Goal: Information Seeking & Learning: Learn about a topic

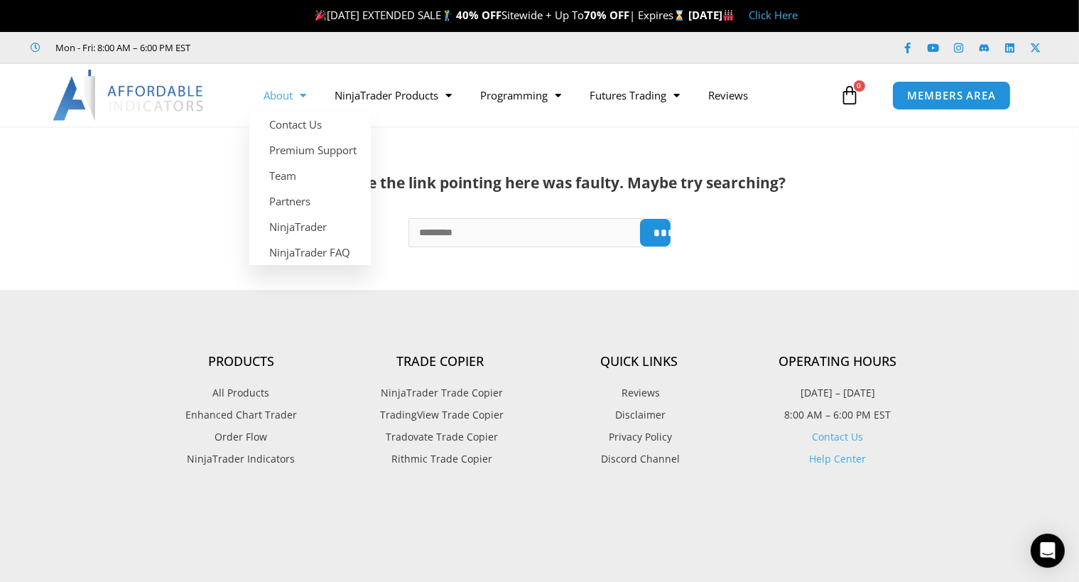
click at [291, 94] on link "About" at bounding box center [284, 95] width 71 height 33
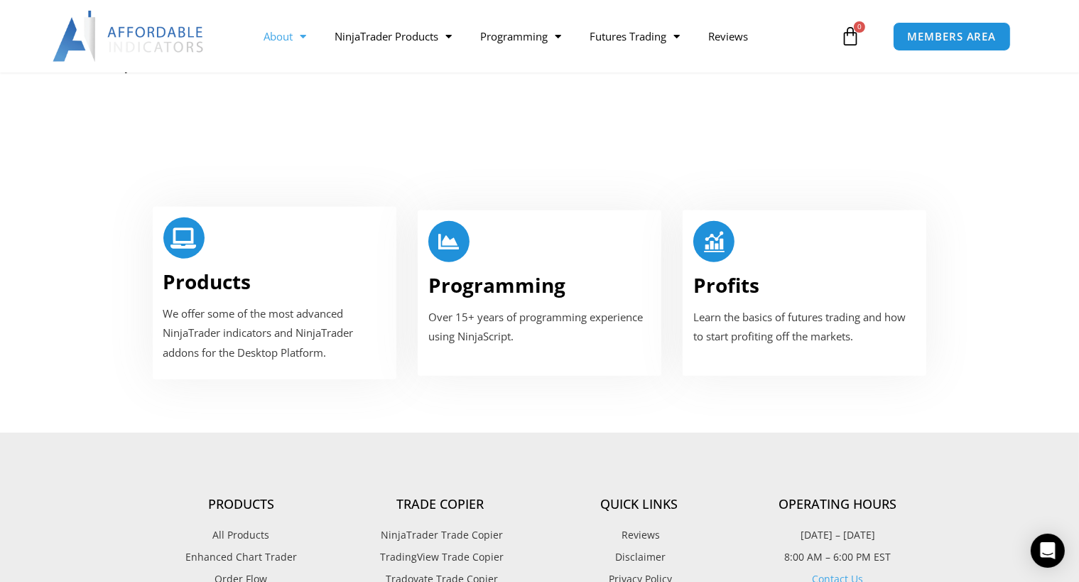
scroll to position [853, 0]
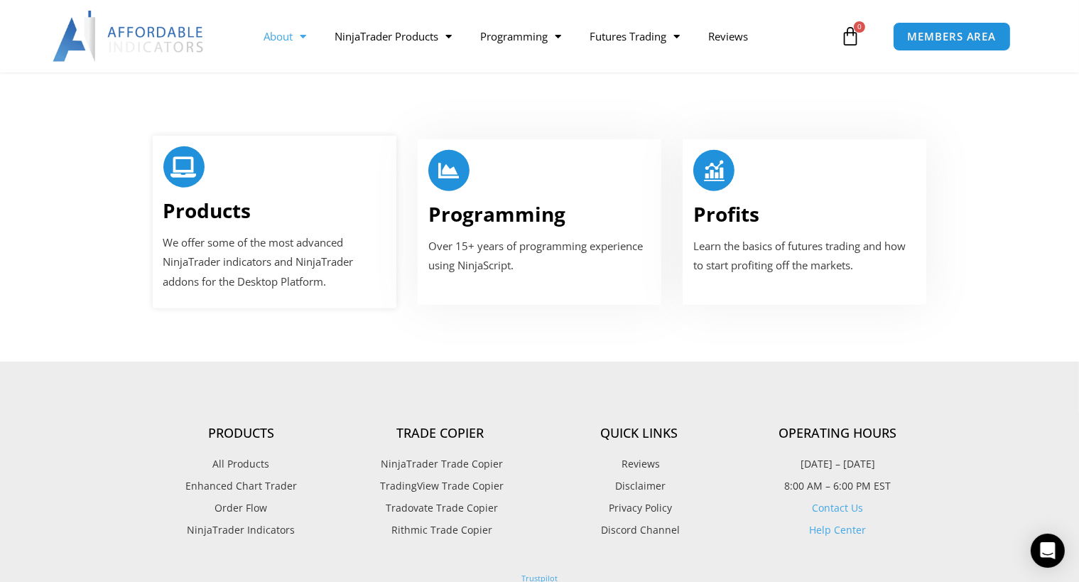
click at [196, 197] on link "Products" at bounding box center [207, 210] width 88 height 27
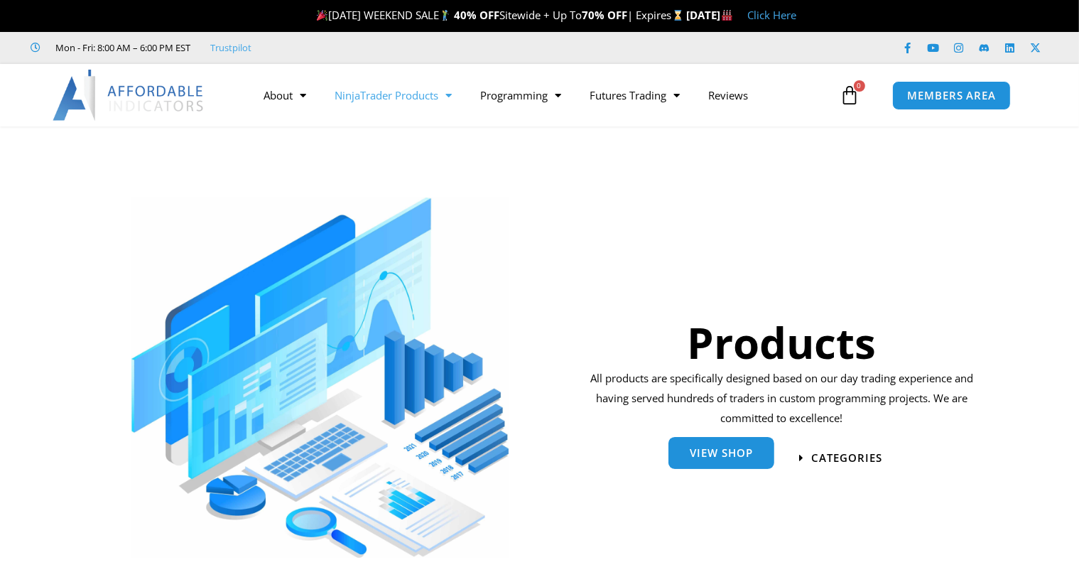
click at [738, 458] on span "View Shop" at bounding box center [721, 453] width 63 height 11
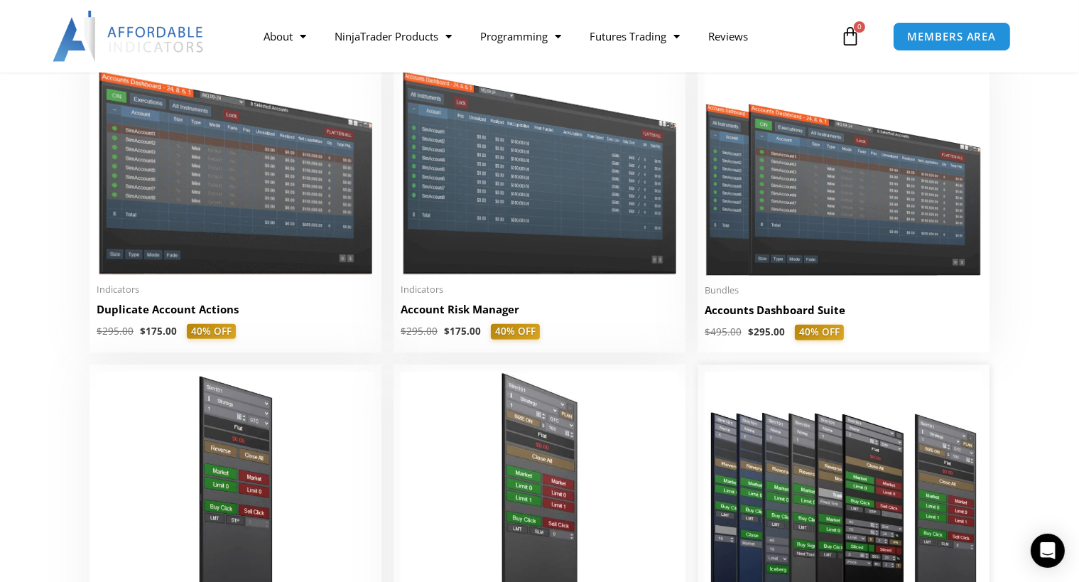
scroll to position [284, 0]
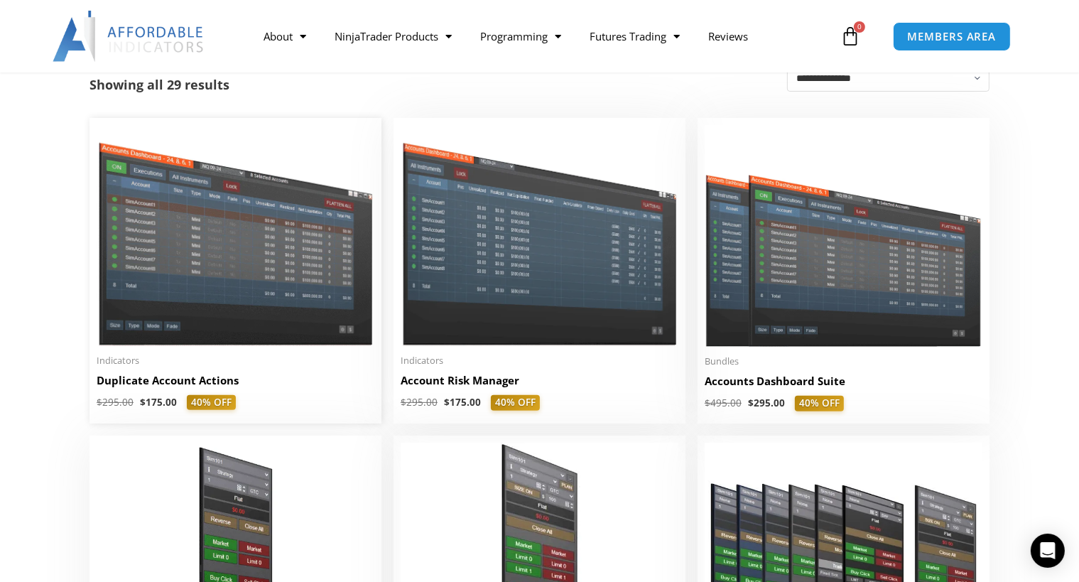
click at [284, 252] on img at bounding box center [236, 235] width 278 height 221
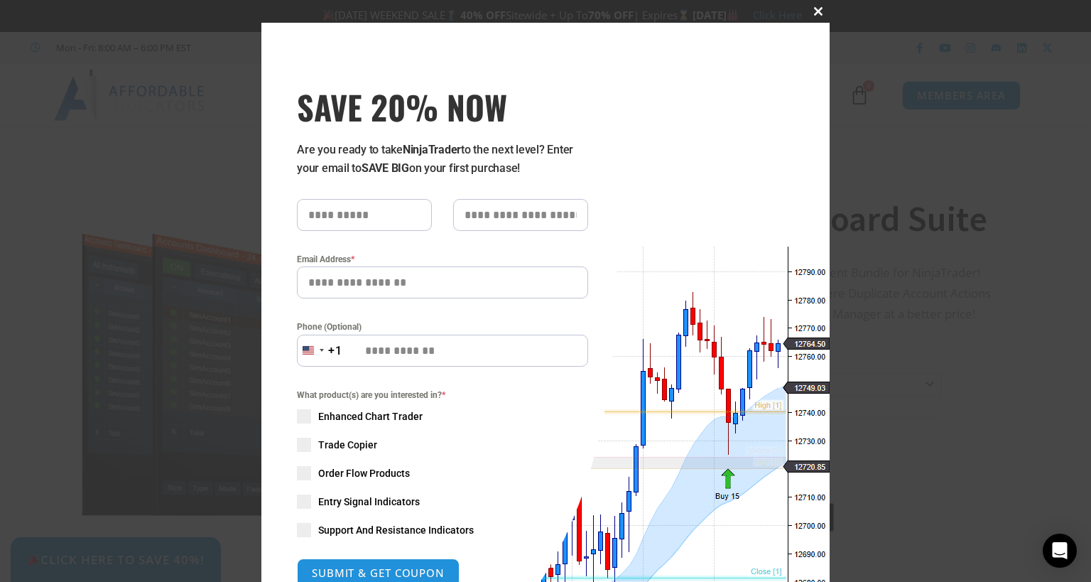
click at [811, 13] on span at bounding box center [818, 11] width 23 height 9
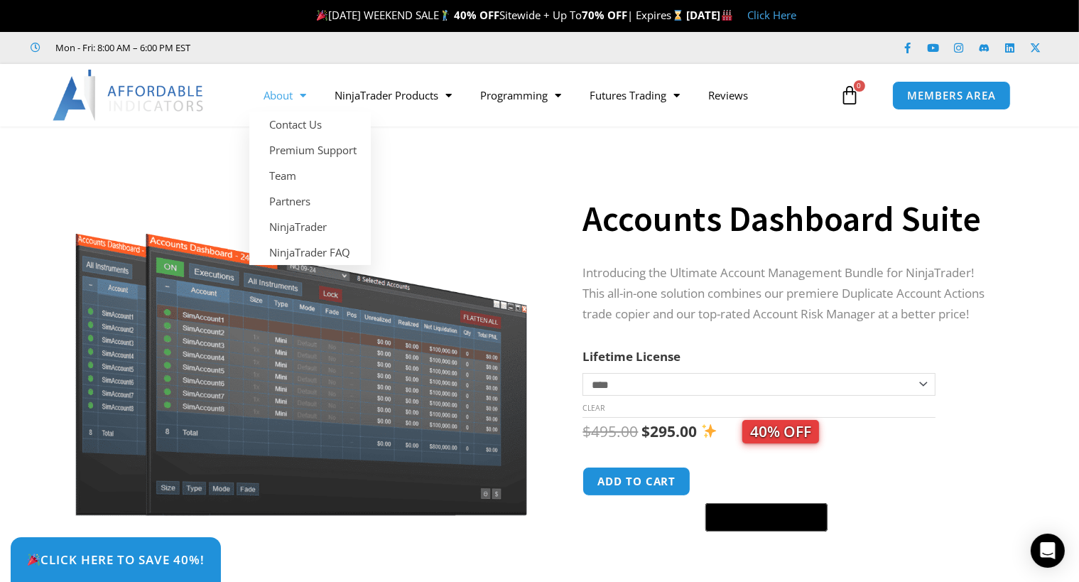
click at [296, 91] on span "Menu" at bounding box center [299, 95] width 13 height 25
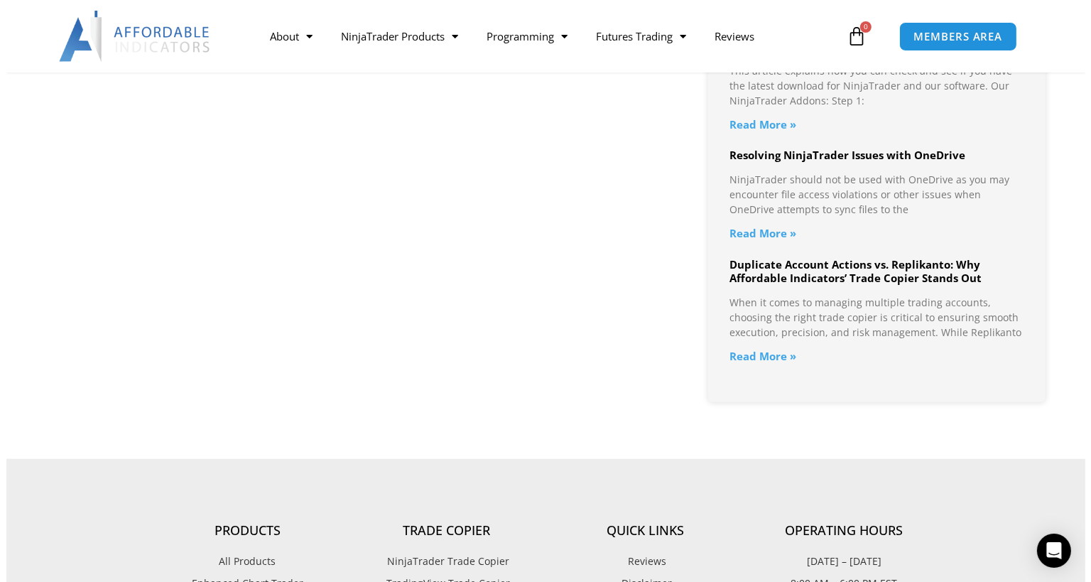
scroll to position [1776, 0]
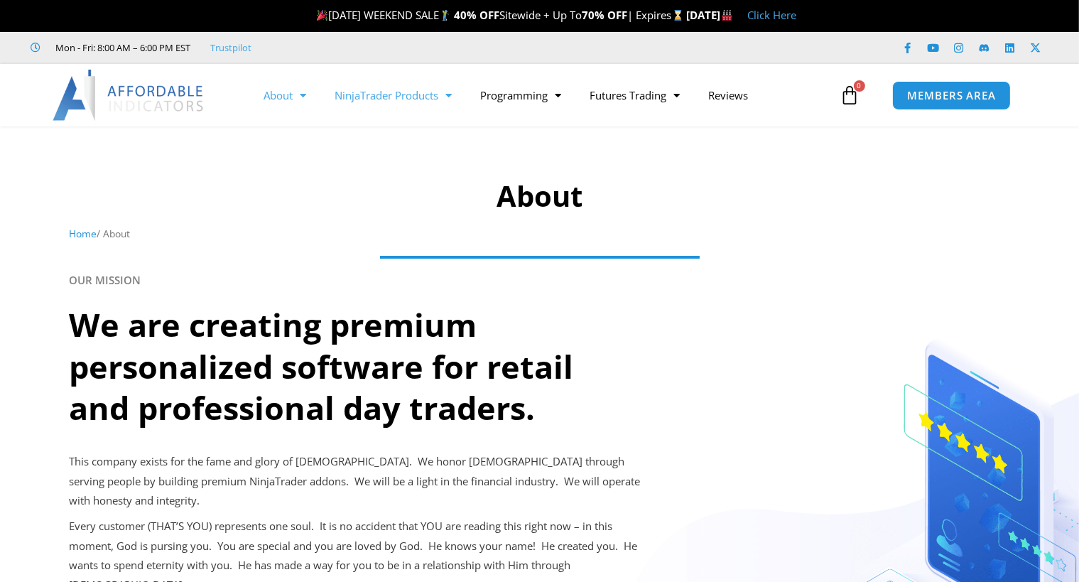
click at [358, 92] on link "NinjaTrader Products" at bounding box center [393, 95] width 146 height 33
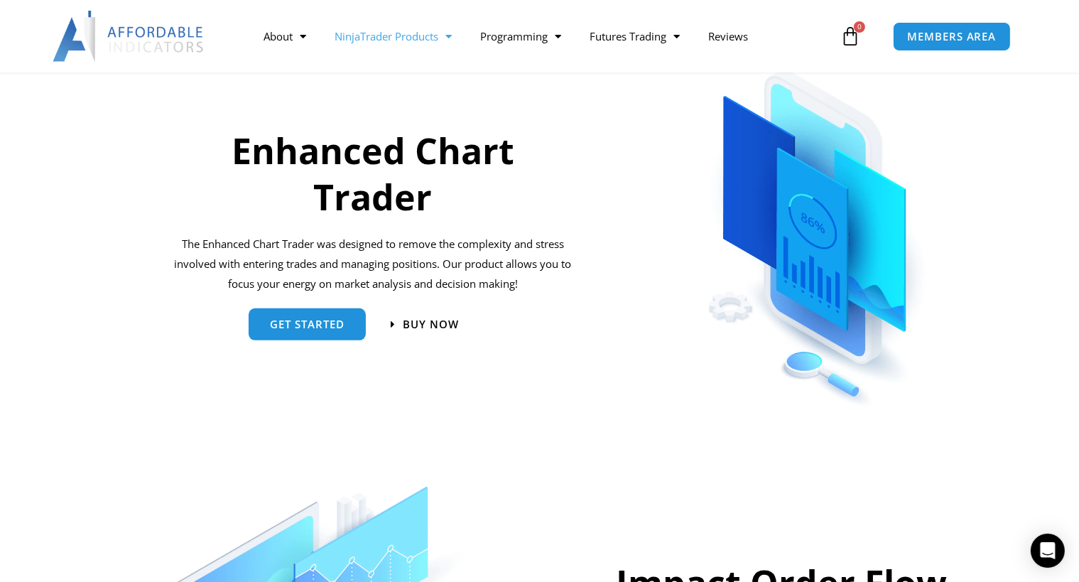
scroll to position [142, 0]
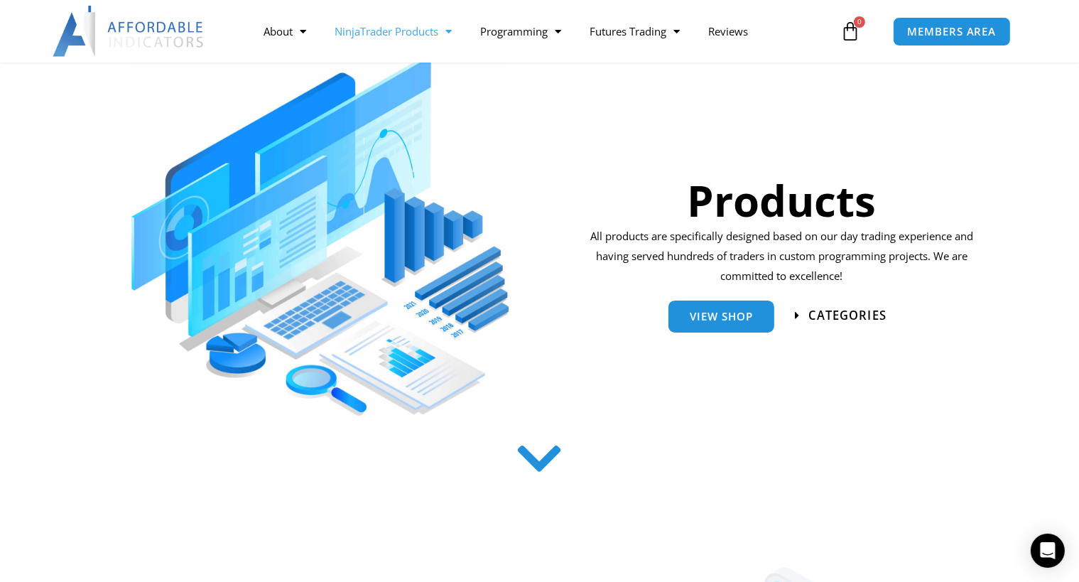
click at [838, 310] on span "categories" at bounding box center [848, 316] width 78 height 12
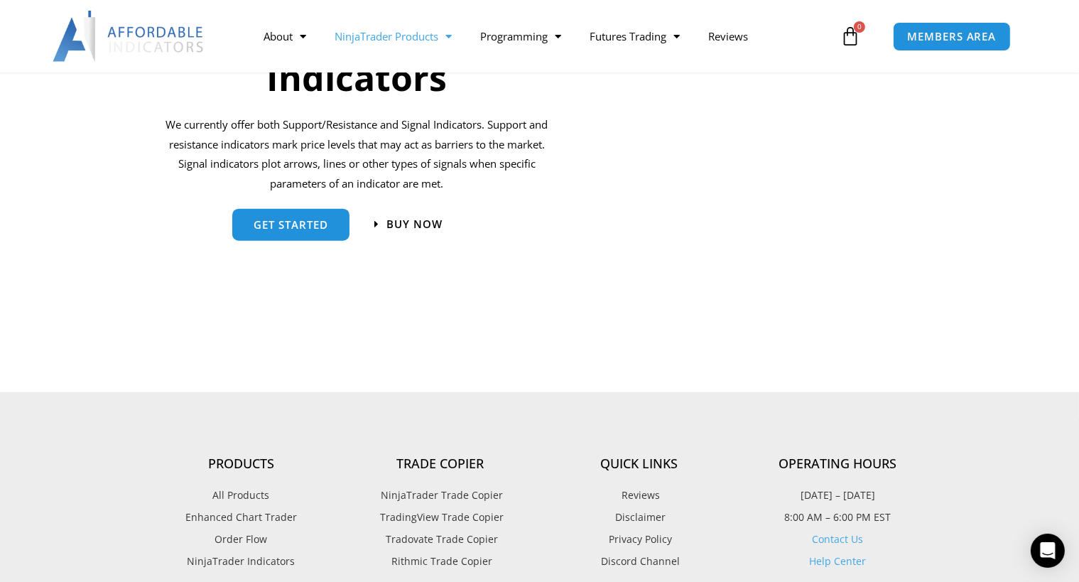
scroll to position [1782, 0]
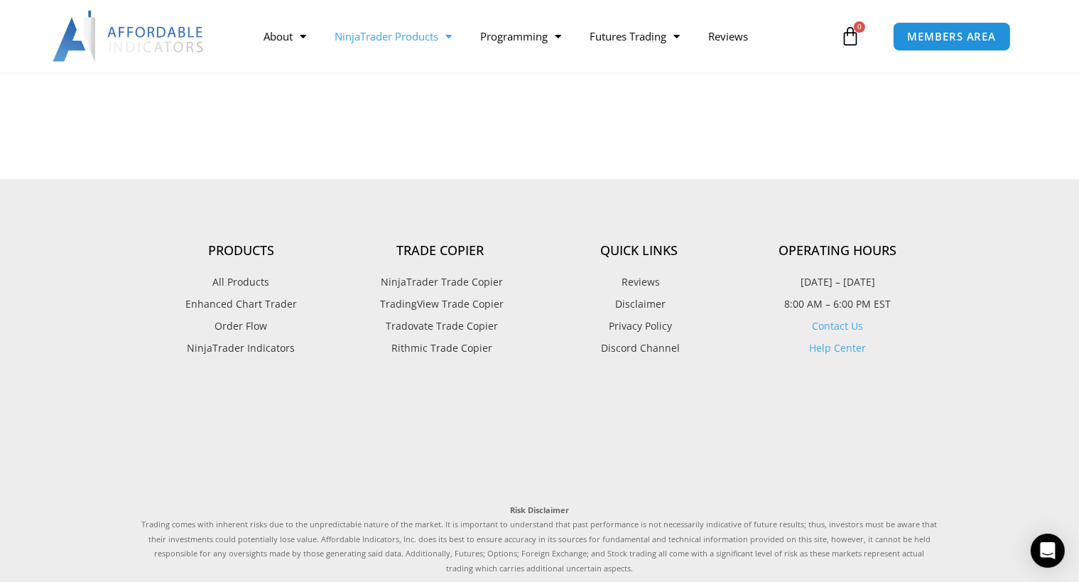
click at [416, 277] on span "NinjaTrader Trade Copier" at bounding box center [440, 282] width 126 height 18
